Goal: Task Accomplishment & Management: Manage account settings

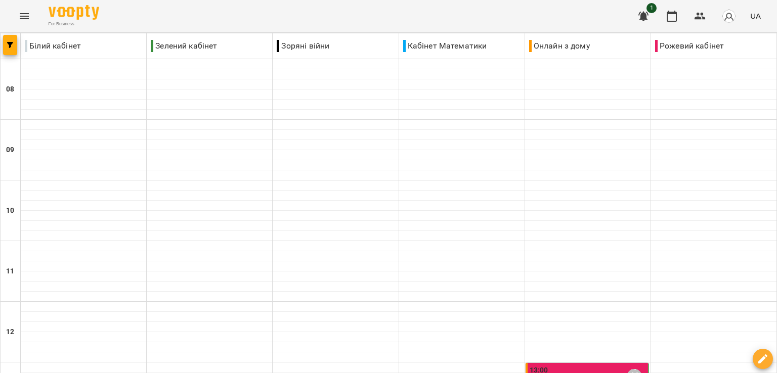
scroll to position [152, 0]
type input "**********"
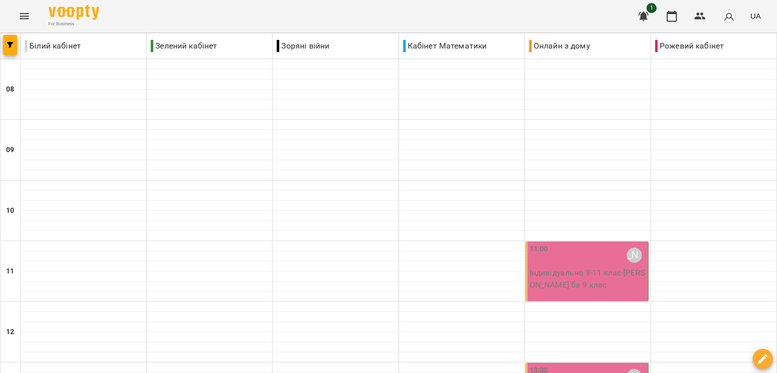
scroll to position [101, 0]
click at [589, 267] on p "Індивідуально 9-11 клас - [PERSON_NAME] ба 9 клас" at bounding box center [588, 279] width 116 height 24
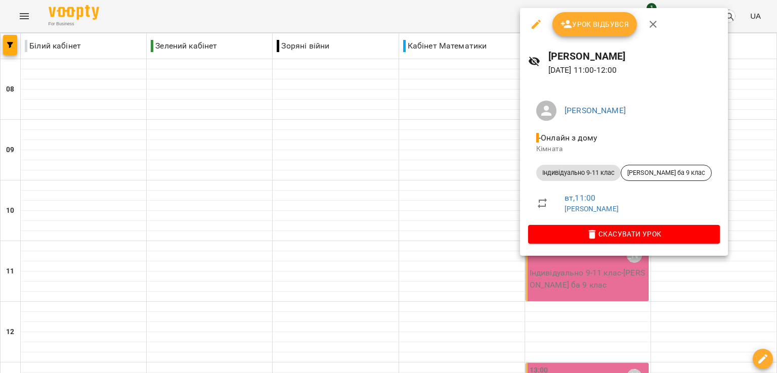
click at [580, 23] on span "Урок відбувся" at bounding box center [595, 24] width 69 height 12
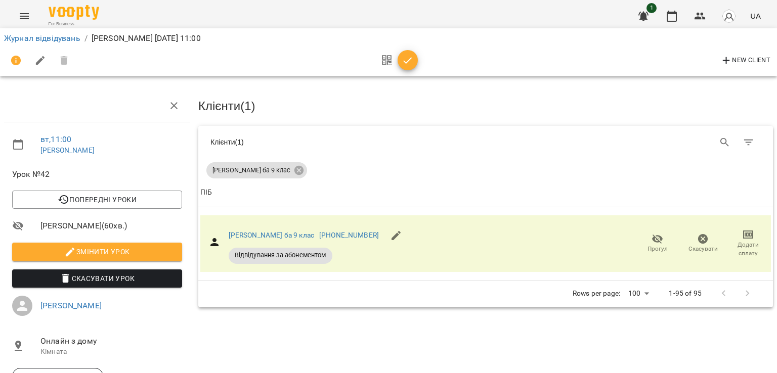
click at [410, 62] on icon "button" at bounding box center [408, 61] width 12 height 12
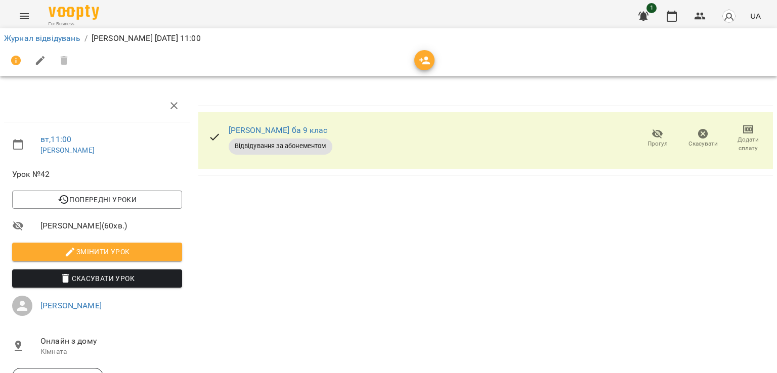
click at [641, 136] on span "Прогул" at bounding box center [657, 138] width 33 height 20
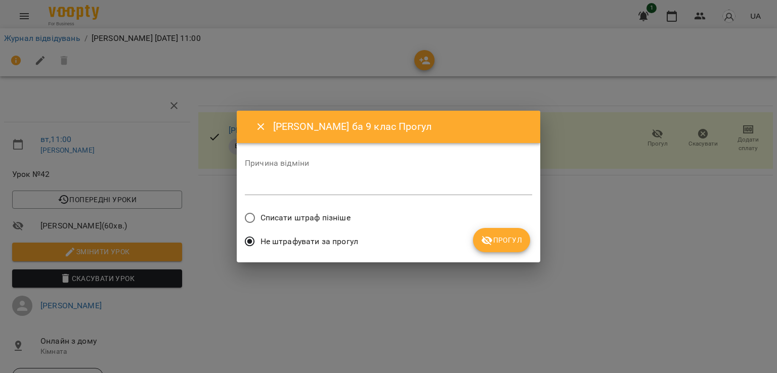
click at [495, 243] on span "Прогул" at bounding box center [501, 240] width 41 height 12
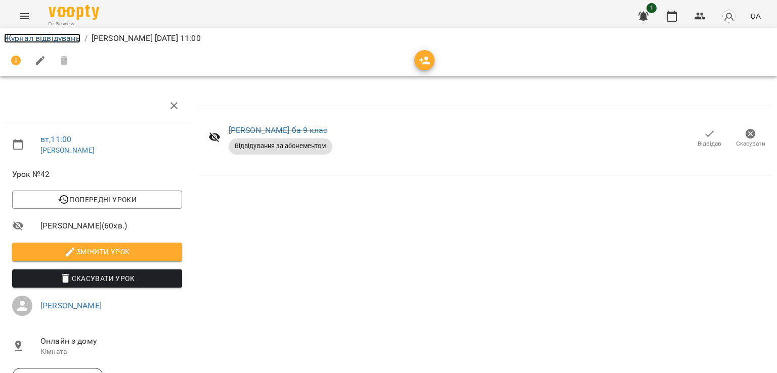
drag, startPoint x: 53, startPoint y: 37, endPoint x: 67, endPoint y: 42, distance: 14.7
click at [52, 37] on link "Журнал відвідувань" at bounding box center [42, 38] width 76 height 10
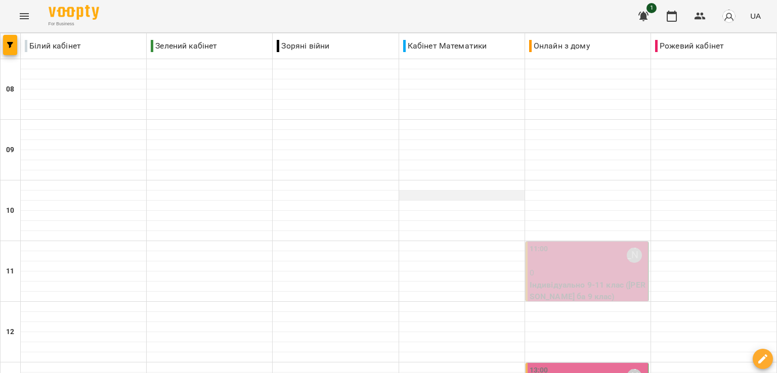
scroll to position [202, 0]
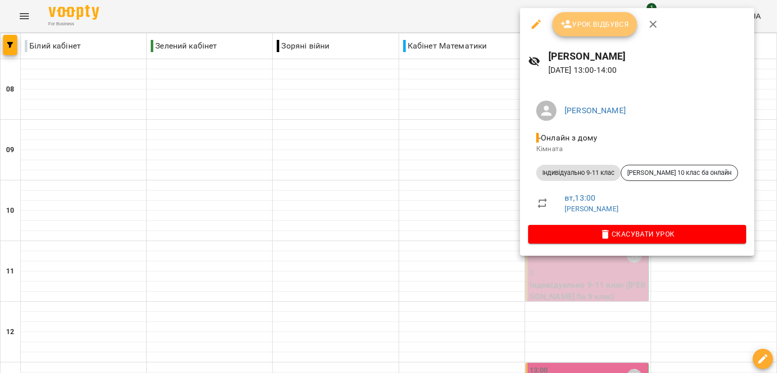
click at [566, 30] on icon "button" at bounding box center [567, 24] width 12 height 12
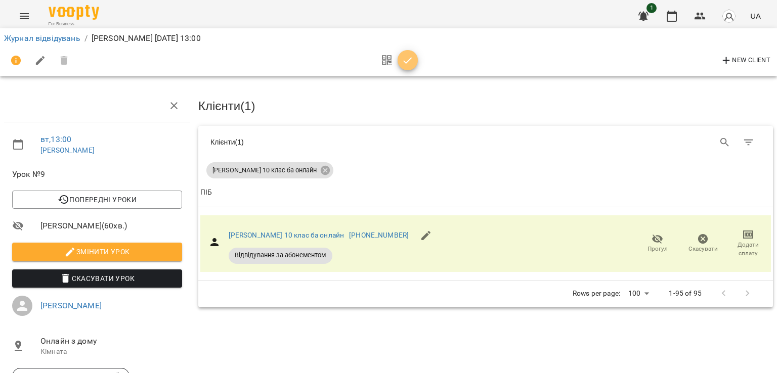
click at [409, 61] on icon "button" at bounding box center [408, 60] width 9 height 7
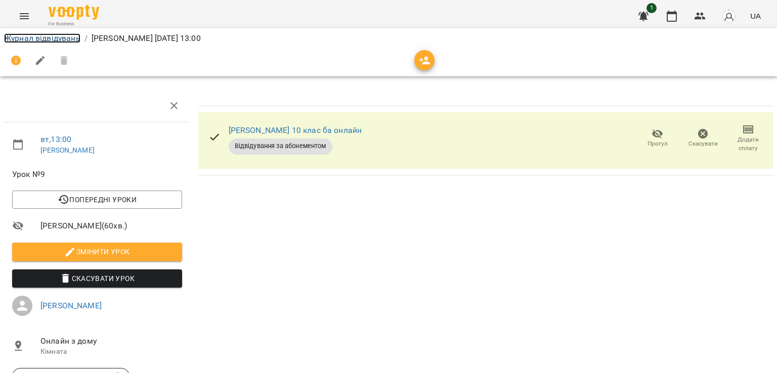
click at [77, 39] on link "Журнал відвідувань" at bounding box center [42, 38] width 76 height 10
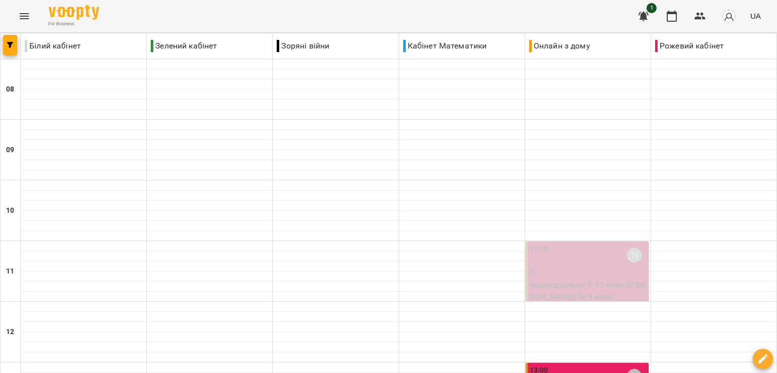
scroll to position [202, 0]
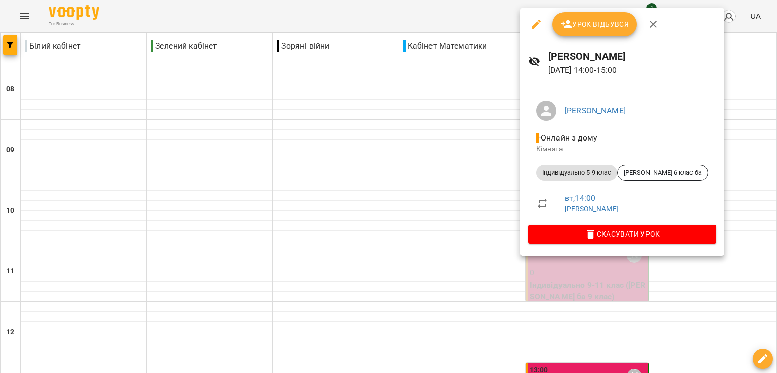
click at [583, 31] on button "Урок відбувся" at bounding box center [594, 24] width 85 height 24
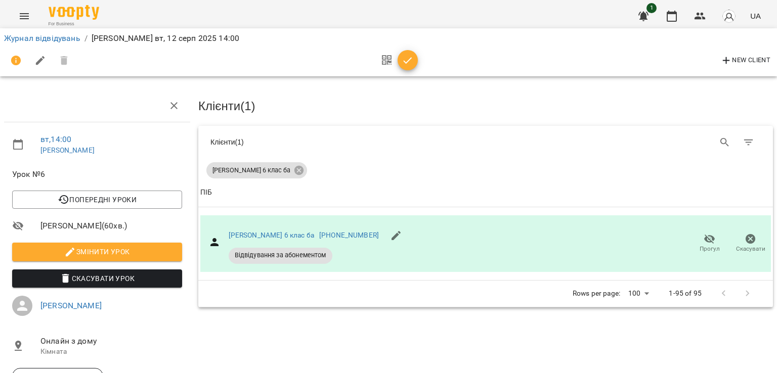
click at [409, 63] on icon "button" at bounding box center [408, 61] width 12 height 12
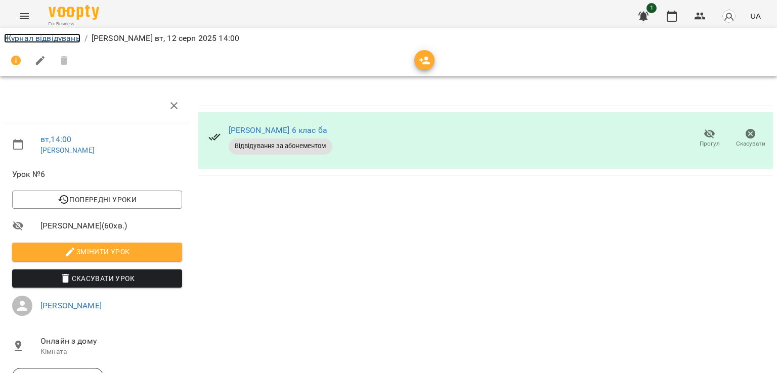
click at [34, 37] on link "Журнал відвідувань" at bounding box center [42, 38] width 76 height 10
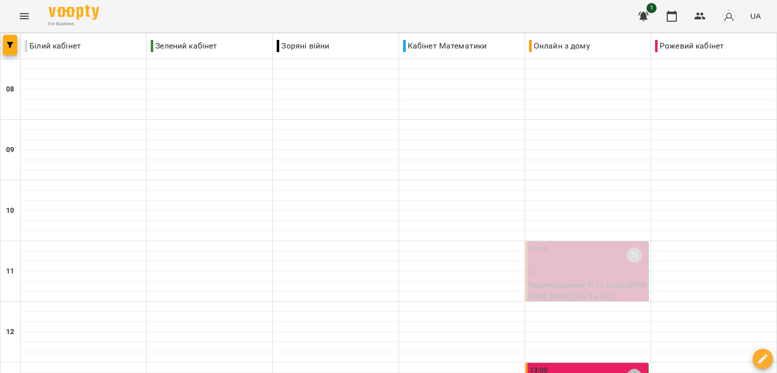
scroll to position [405, 0]
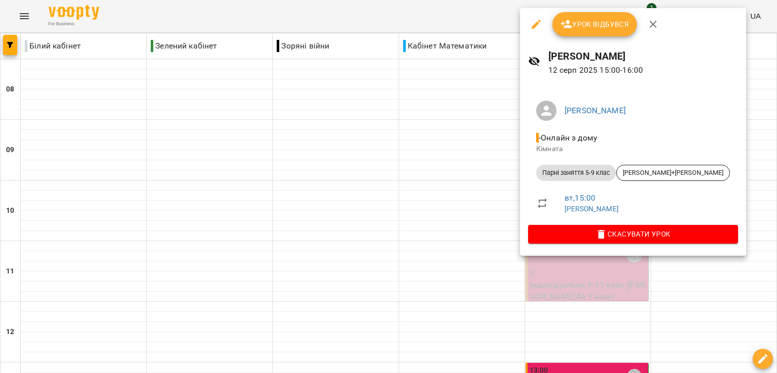
click at [580, 21] on span "Урок відбувся" at bounding box center [595, 24] width 69 height 12
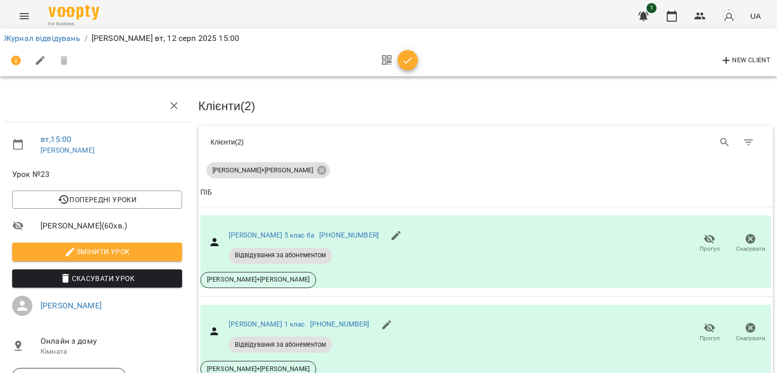
click at [409, 59] on icon "button" at bounding box center [408, 60] width 9 height 7
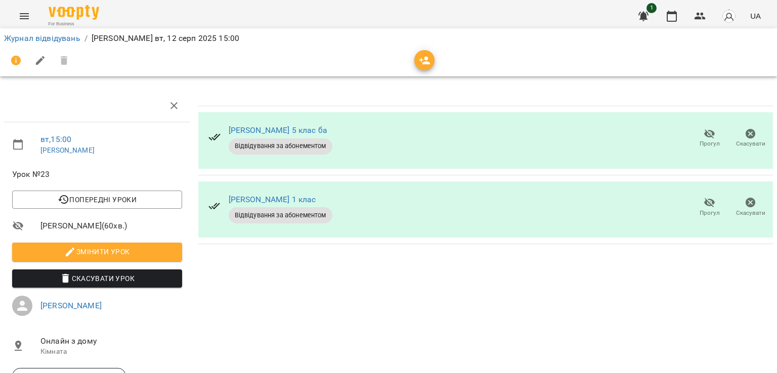
click at [704, 136] on icon "button" at bounding box center [710, 134] width 12 height 12
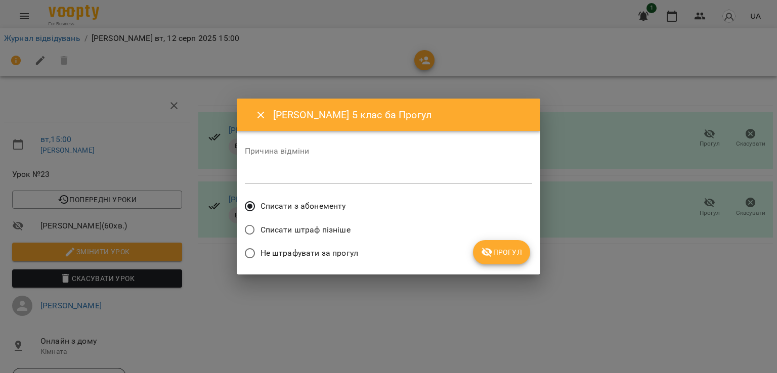
click at [335, 255] on span "Не штрафувати за прогул" at bounding box center [310, 253] width 98 height 12
click at [505, 263] on button "Прогул" at bounding box center [501, 252] width 57 height 24
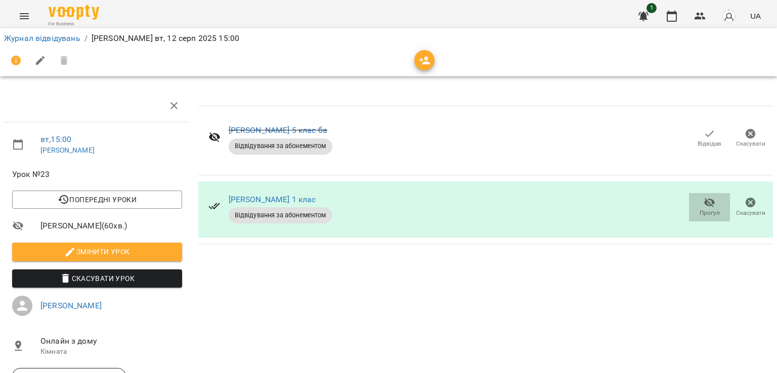
click at [698, 218] on button "Прогул" at bounding box center [709, 207] width 41 height 28
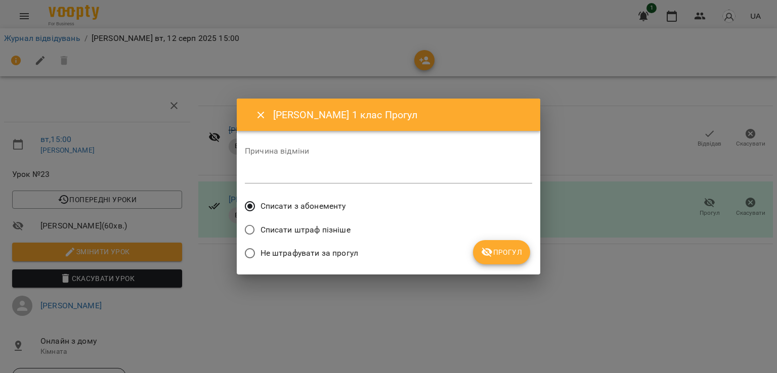
click at [321, 252] on span "Не штрафувати за прогул" at bounding box center [310, 253] width 98 height 12
click at [506, 253] on span "Прогул" at bounding box center [501, 252] width 41 height 12
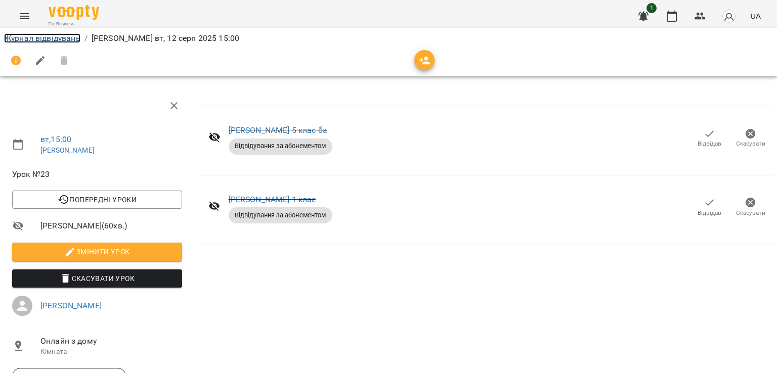
click at [57, 36] on link "Журнал відвідувань" at bounding box center [42, 38] width 76 height 10
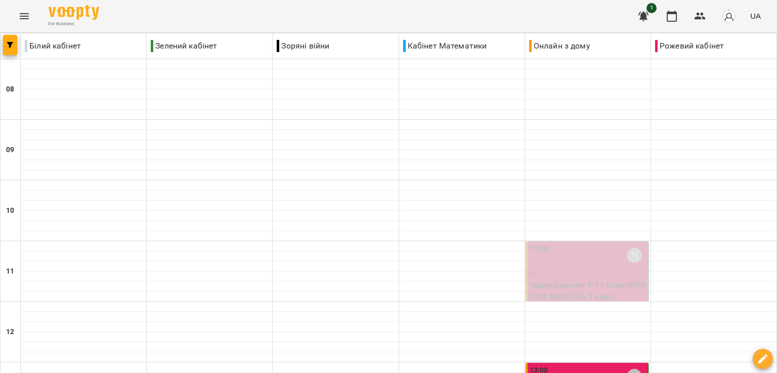
scroll to position [354, 0]
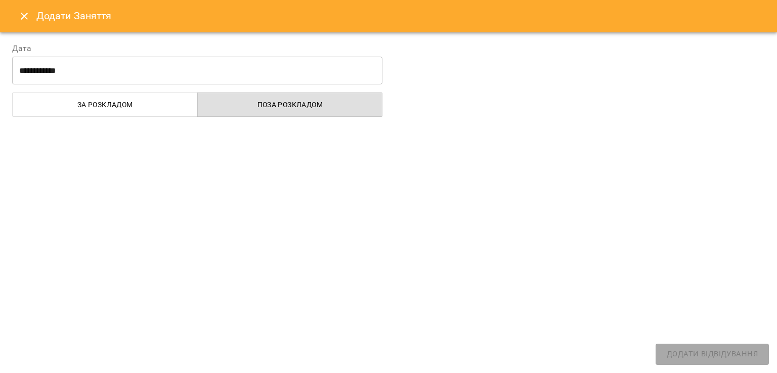
select select "**********"
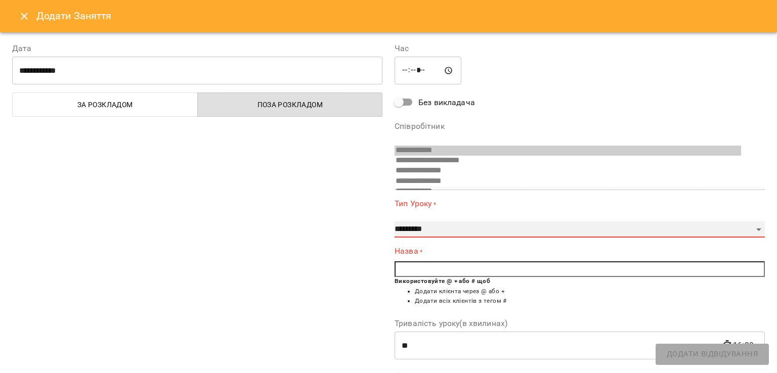
click at [433, 226] on select "**********" at bounding box center [580, 230] width 370 height 16
select select "**********"
click at [395, 222] on select "**********" at bounding box center [580, 230] width 370 height 16
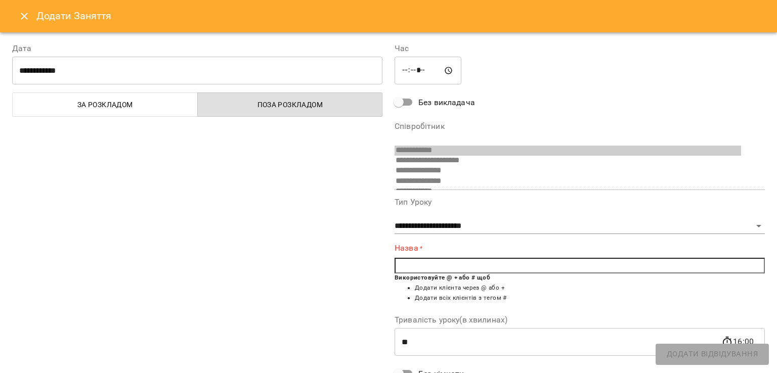
click at [420, 273] on input "text" at bounding box center [580, 266] width 370 height 16
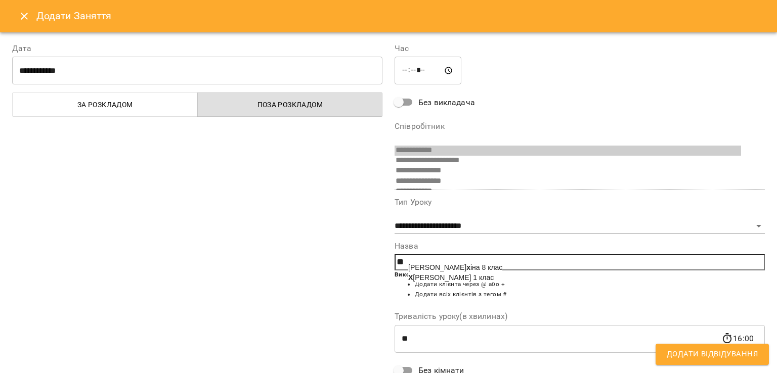
click at [431, 279] on span "Х [PERSON_NAME] 1 клас" at bounding box center [450, 278] width 85 height 8
type input "**********"
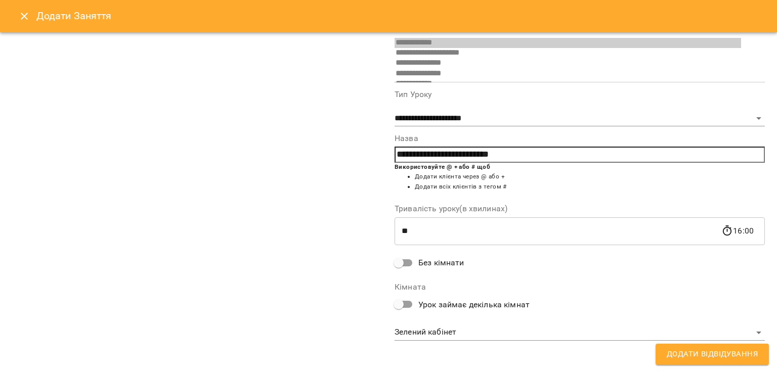
scroll to position [110, 0]
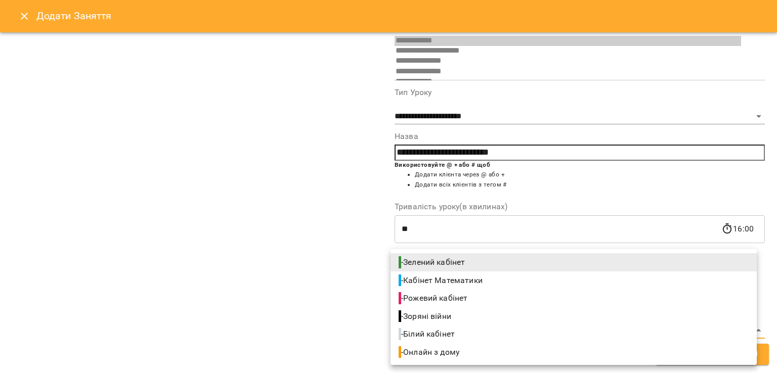
click at [455, 355] on span "- Онлайн з дому" at bounding box center [430, 353] width 63 height 12
type input "**********"
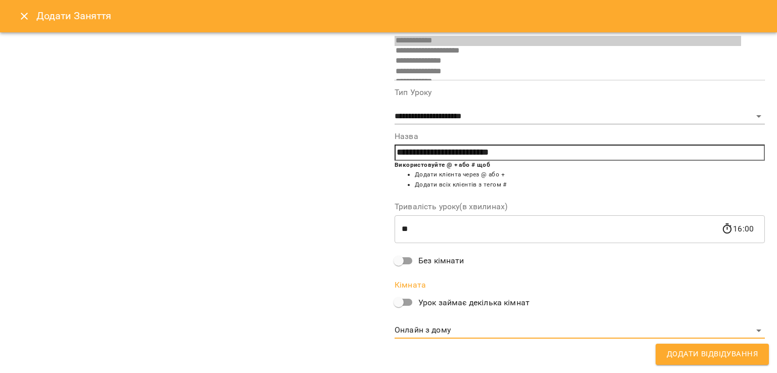
click at [678, 349] on span "Додати Відвідування" at bounding box center [712, 354] width 91 height 13
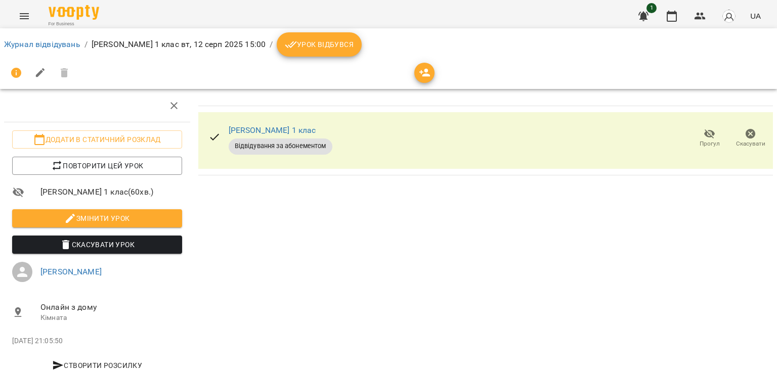
click at [348, 31] on div "Журнал відвідувань / [PERSON_NAME] 1 клас [DATE] 15:00 / Урок відбувся" at bounding box center [388, 44] width 773 height 28
click at [339, 44] on span "Урок відбувся" at bounding box center [319, 44] width 69 height 12
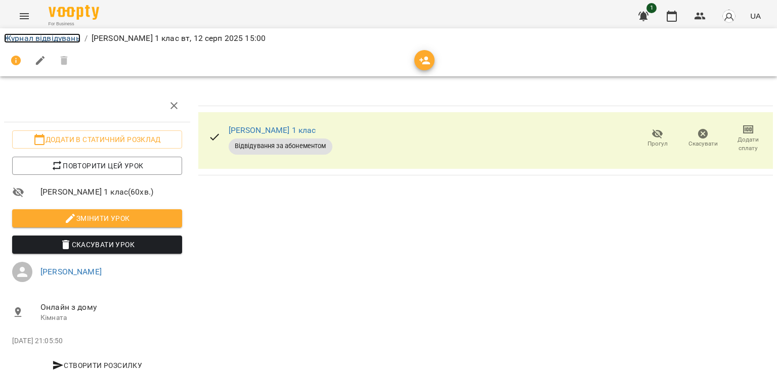
click at [20, 38] on link "Журнал відвідувань" at bounding box center [42, 38] width 76 height 10
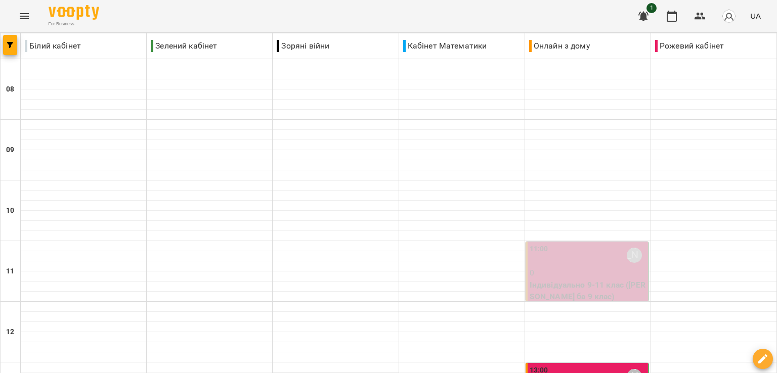
scroll to position [405, 0]
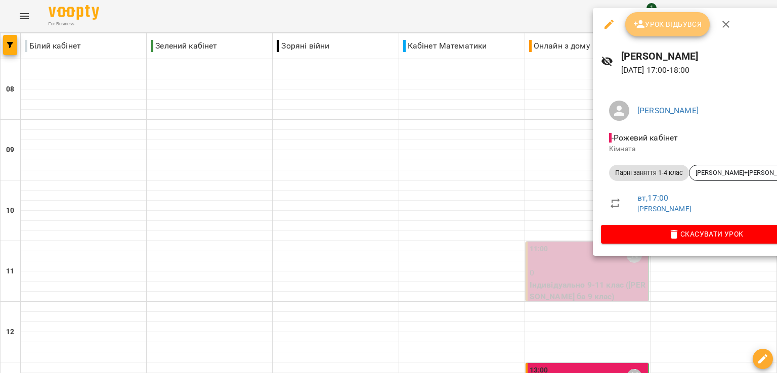
click at [655, 33] on button "Урок відбувся" at bounding box center [667, 24] width 85 height 24
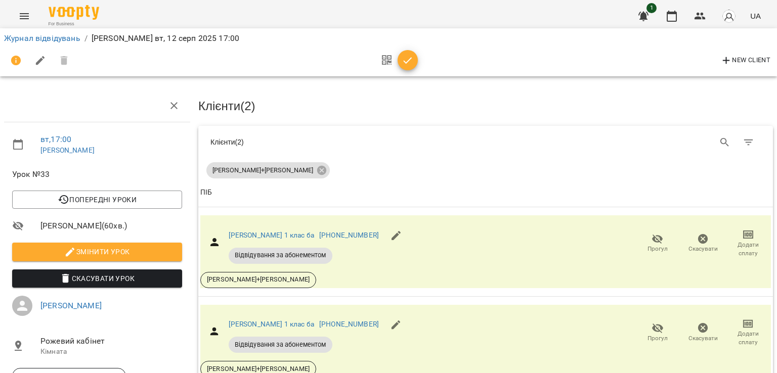
click at [411, 62] on icon "button" at bounding box center [408, 61] width 12 height 12
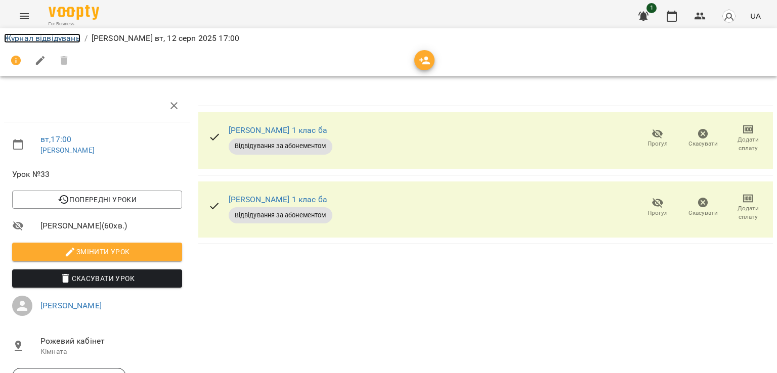
click at [52, 34] on link "Журнал відвідувань" at bounding box center [42, 38] width 76 height 10
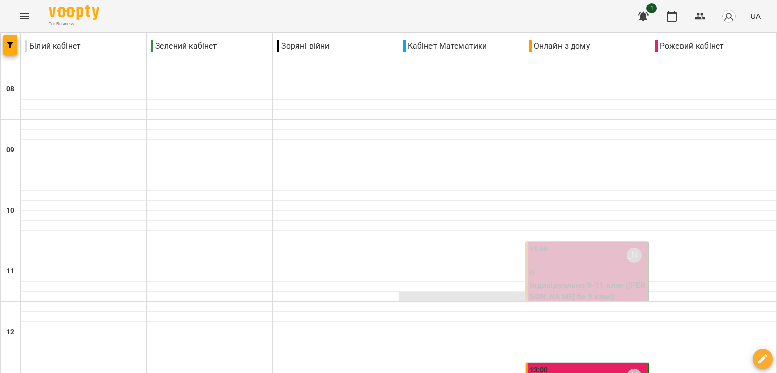
scroll to position [603, 0]
